Goal: Task Accomplishment & Management: Manage account settings

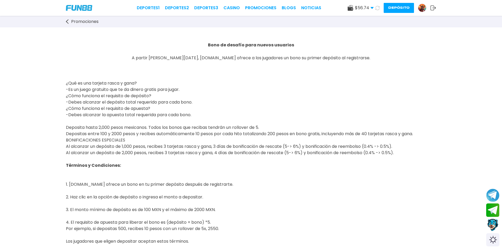
click at [399, 7] on button "Depósito" at bounding box center [398, 8] width 30 height 10
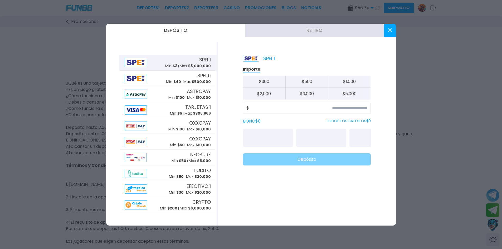
click at [325, 29] on button "Retiro" at bounding box center [314, 30] width 139 height 13
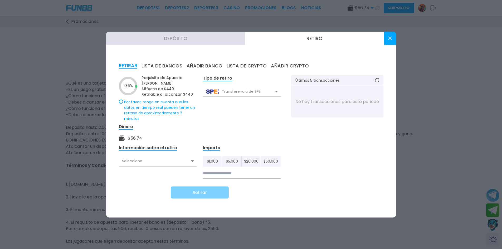
click at [164, 65] on button "LISTA DE BANCOS" at bounding box center [161, 66] width 41 height 6
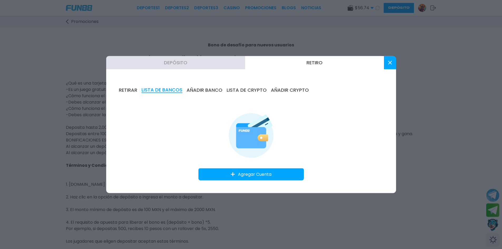
click at [389, 61] on icon at bounding box center [390, 63] width 4 height 4
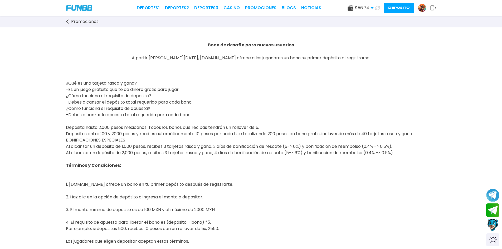
click at [401, 6] on button "Depósito" at bounding box center [398, 8] width 30 height 10
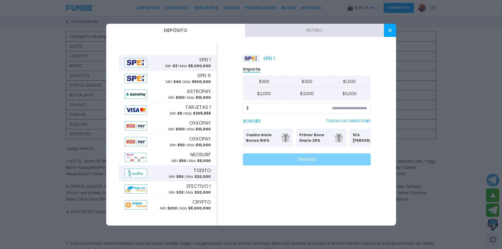
scroll to position [158, 0]
click at [389, 27] on button at bounding box center [390, 30] width 12 height 13
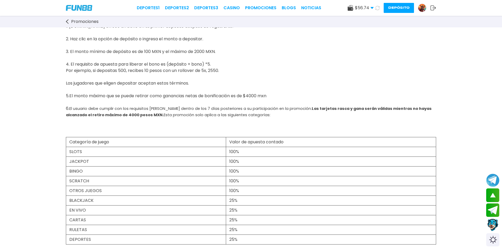
click at [432, 7] on icon at bounding box center [433, 7] width 6 height 5
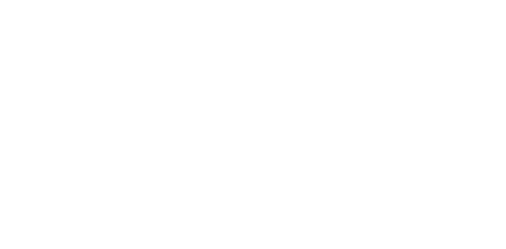
scroll to position [0, 0]
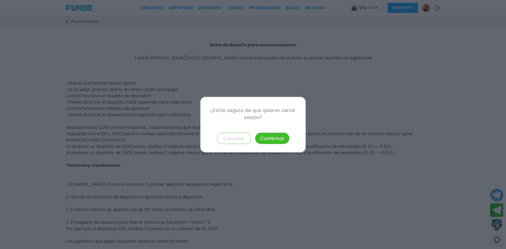
click at [277, 138] on button "Confirmar" at bounding box center [272, 137] width 34 height 11
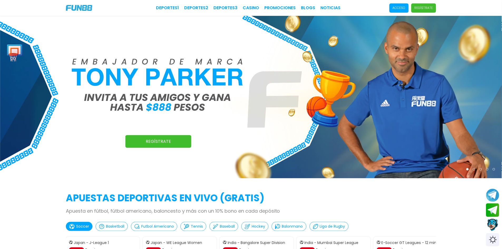
click at [404, 9] on p "Acceso" at bounding box center [398, 8] width 13 height 5
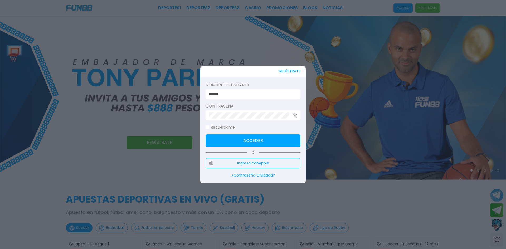
drag, startPoint x: 233, startPoint y: 93, endPoint x: 148, endPoint y: 85, distance: 86.0
paste input "******"
type input "**********"
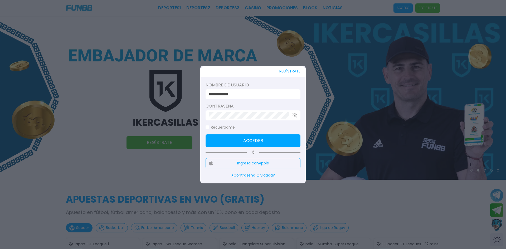
click at [234, 112] on div at bounding box center [252, 115] width 95 height 10
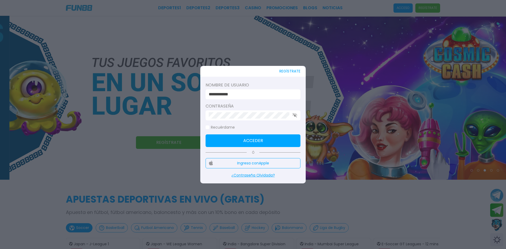
click at [224, 142] on button "Acceder" at bounding box center [252, 140] width 95 height 13
